Goal: Information Seeking & Learning: Learn about a topic

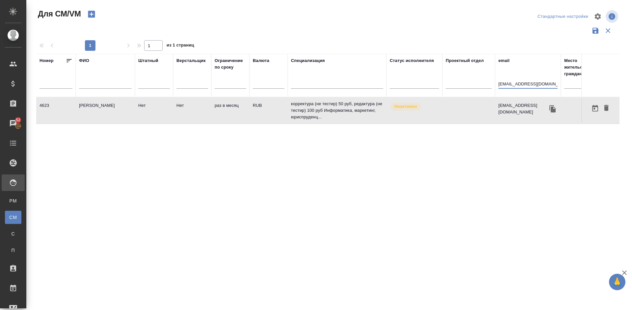
drag, startPoint x: 532, startPoint y: 85, endPoint x: 496, endPoint y: 83, distance: 35.6
click at [496, 83] on th "email elains@mail.ru" at bounding box center [528, 75] width 66 height 43
paste input "a.zaostrovtsevaa@yandex.ru"
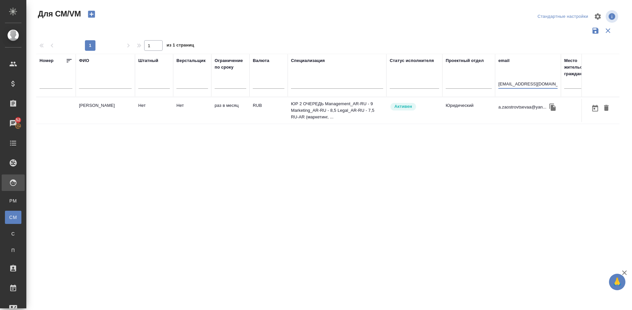
type input "a.zaostrovtsevaa@yandex.ru"
click at [110, 112] on td "Заостровцева Анастасия" at bounding box center [105, 110] width 59 height 23
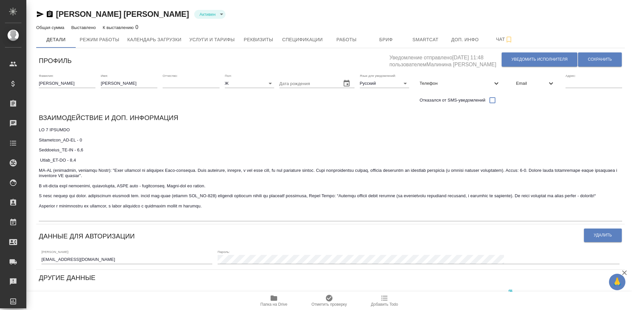
type input "Хрусталёва Дарья"
click at [345, 39] on span "Работы" at bounding box center [347, 40] width 32 height 8
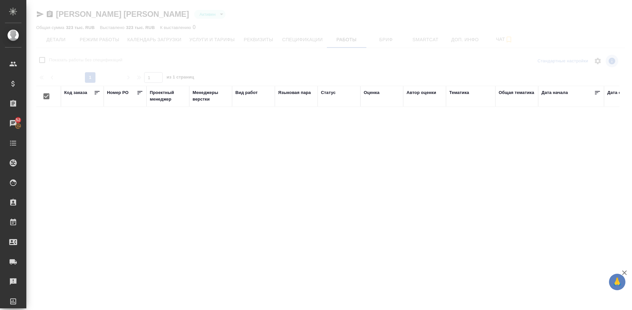
checkbox input "false"
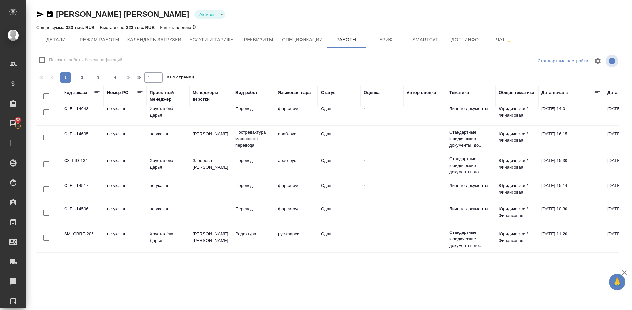
scroll to position [492, 0]
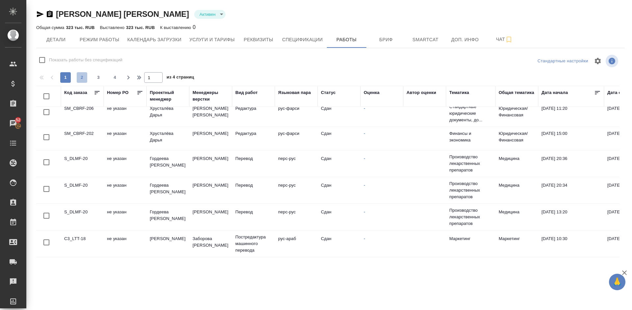
click at [85, 77] on span "2" at bounding box center [82, 77] width 11 height 7
type input "2"
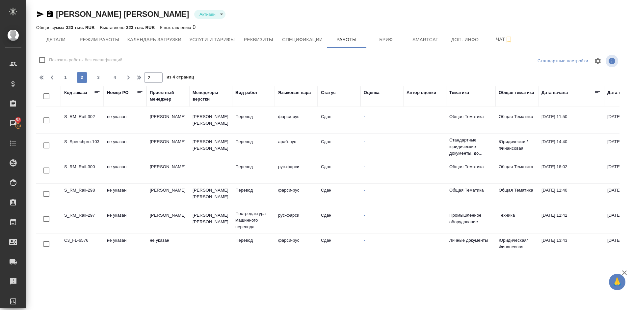
scroll to position [469, 0]
click at [61, 37] on span "Детали" at bounding box center [56, 40] width 32 height 8
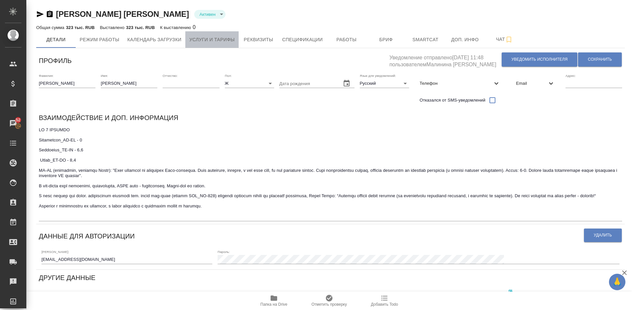
click at [214, 36] on span "Услуги и тарифы" at bounding box center [211, 40] width 45 height 8
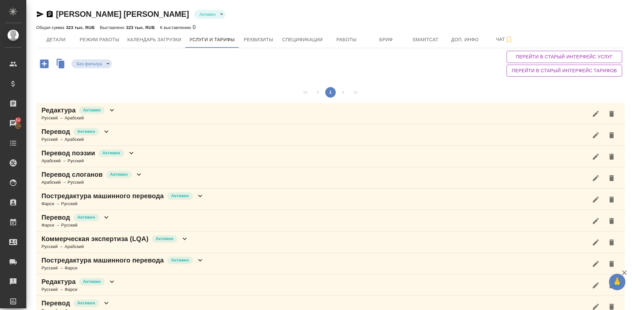
click at [481, 81] on div "1 Редактура Активен Русский → Арабский Перевод Активен Русский → Арабский Перев…" at bounding box center [330, 242] width 589 height 326
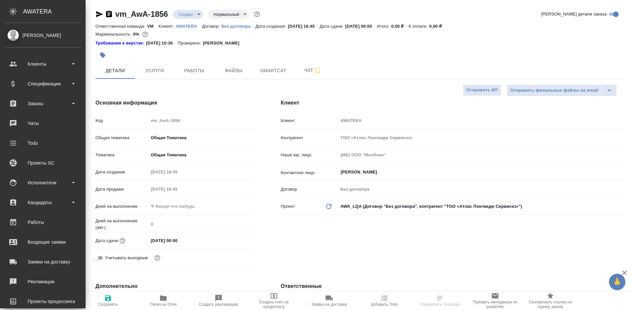
select select "RU"
click at [51, 203] on div "Кандидаты" at bounding box center [43, 202] width 76 height 10
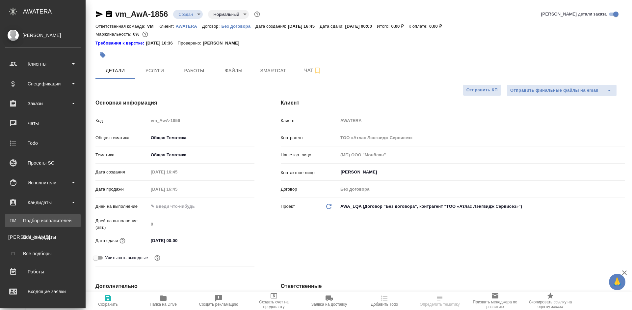
click at [51, 222] on div "Подбор исполнителей" at bounding box center [42, 220] width 69 height 7
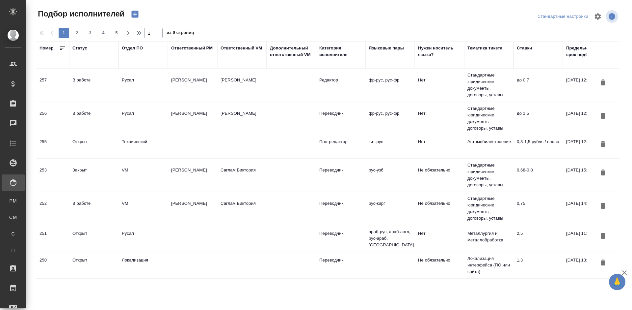
click at [155, 118] on td "Русал" at bounding box center [143, 118] width 49 height 23
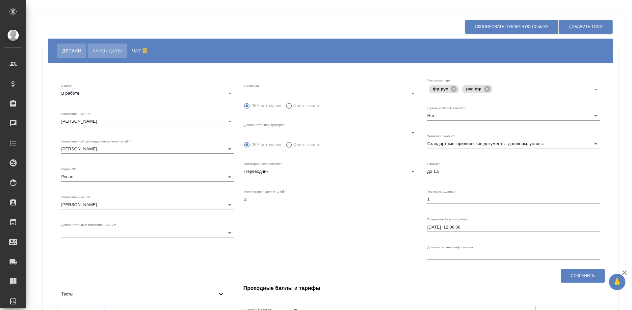
click at [109, 53] on span "Кандидаты" at bounding box center [107, 51] width 29 height 8
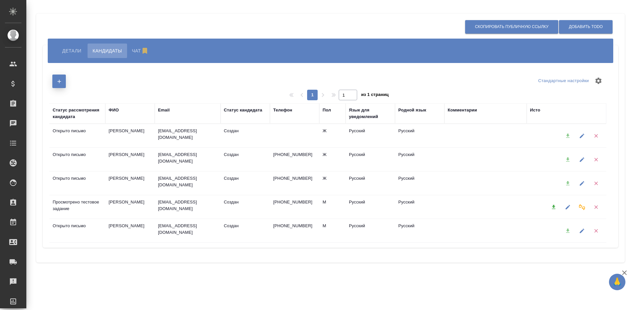
click at [58, 83] on icon "button" at bounding box center [59, 81] width 6 height 6
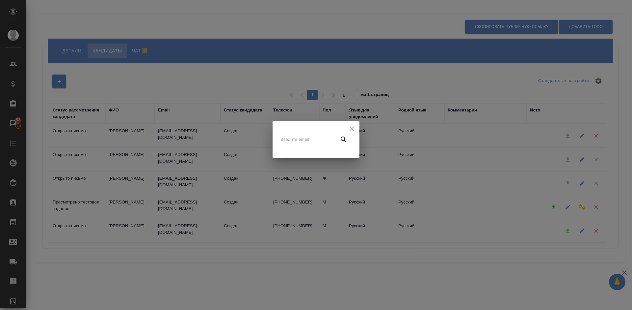
paste input "andkarpen17@gmail.com"
click at [296, 138] on input "text" at bounding box center [308, 139] width 55 height 9
type input "andkarpen17@gmail.com"
click at [346, 139] on icon "button" at bounding box center [344, 139] width 8 height 8
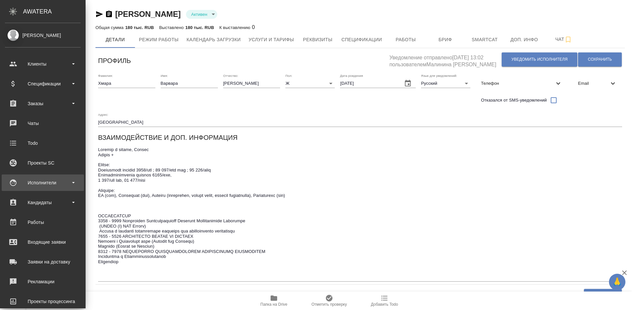
click at [52, 179] on div "Исполнители" at bounding box center [43, 183] width 76 height 10
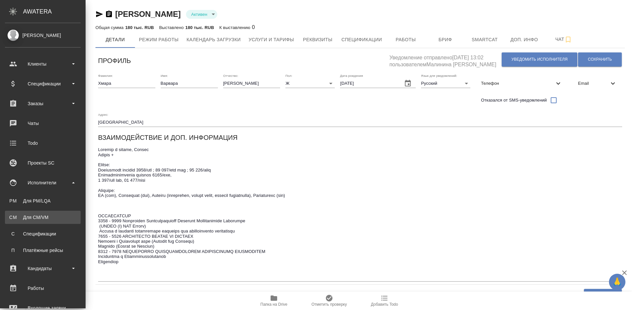
click at [54, 214] on div "Для CM/VM" at bounding box center [42, 217] width 69 height 7
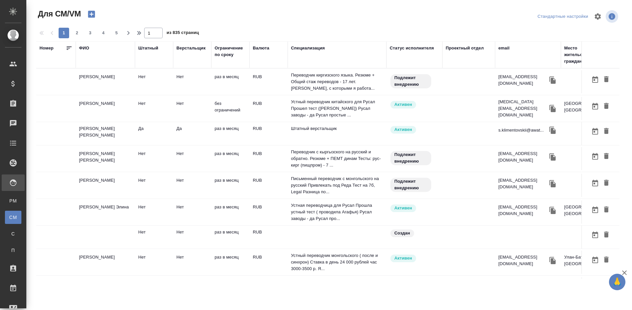
click at [85, 47] on div "ФИО" at bounding box center [84, 48] width 10 height 7
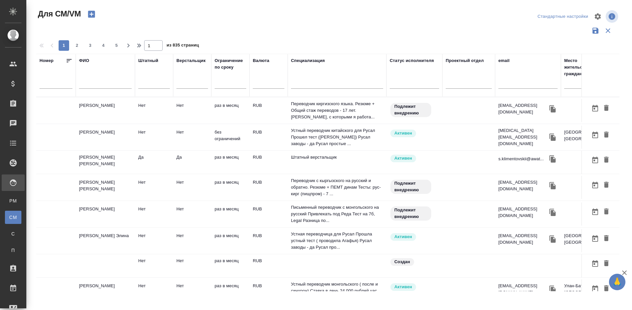
click at [103, 87] on input "text" at bounding box center [105, 84] width 53 height 8
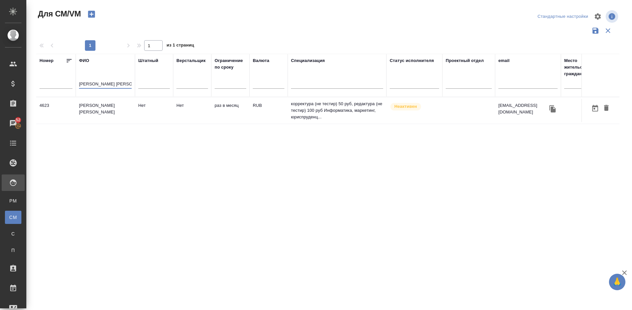
type input "Исаев Валерий"
click at [110, 111] on td "[PERSON_NAME]" at bounding box center [105, 110] width 59 height 23
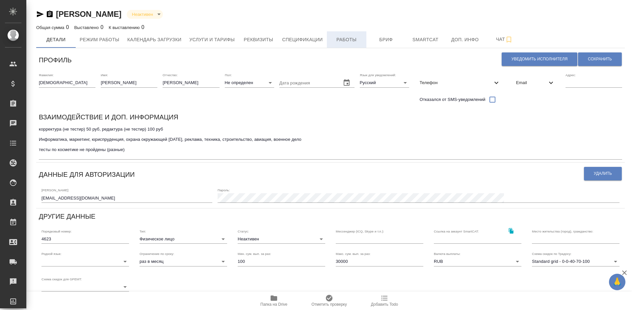
click at [351, 41] on span "Работы" at bounding box center [347, 40] width 32 height 8
click at [64, 39] on span "Детали" at bounding box center [56, 40] width 32 height 8
